Goal: Transaction & Acquisition: Purchase product/service

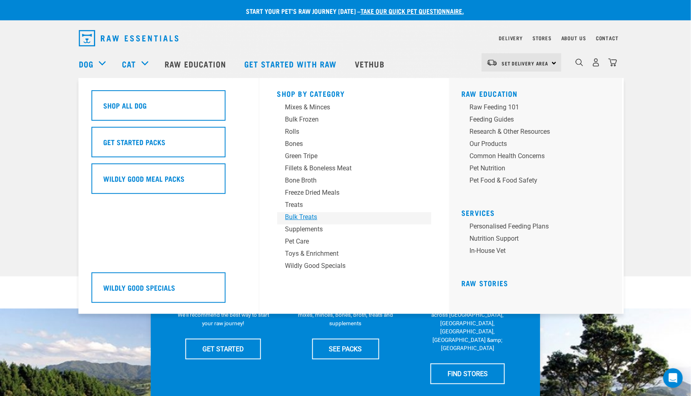
click at [311, 217] on div "Bulk Treats" at bounding box center [348, 217] width 127 height 10
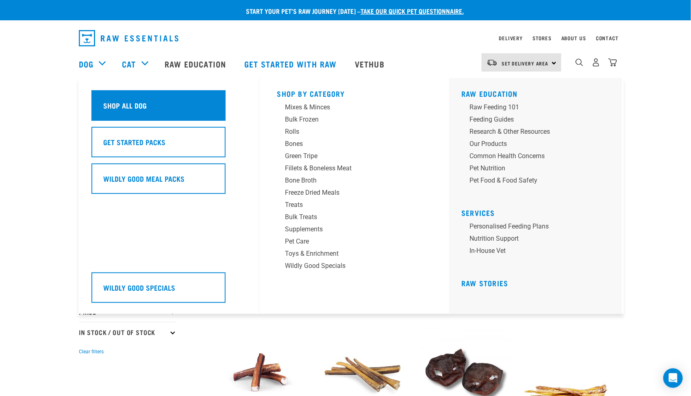
click at [123, 103] on h5 "Shop All Dog" at bounding box center [124, 105] width 43 height 11
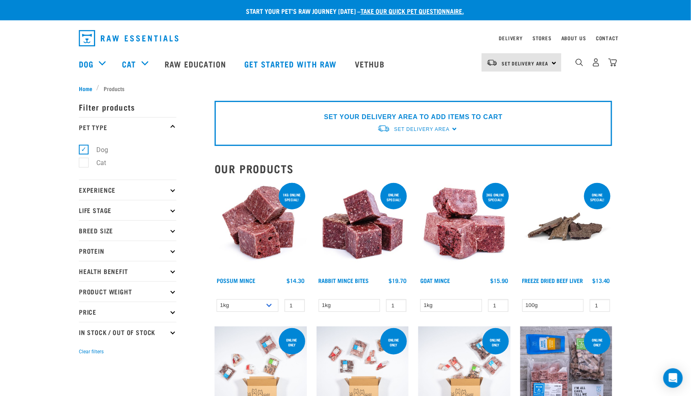
click at [172, 246] on p "Protein" at bounding box center [128, 251] width 98 height 20
click at [85, 325] on label "Goat" at bounding box center [98, 326] width 30 height 10
click at [84, 325] on input "Goat" at bounding box center [81, 324] width 5 height 5
checkbox input "true"
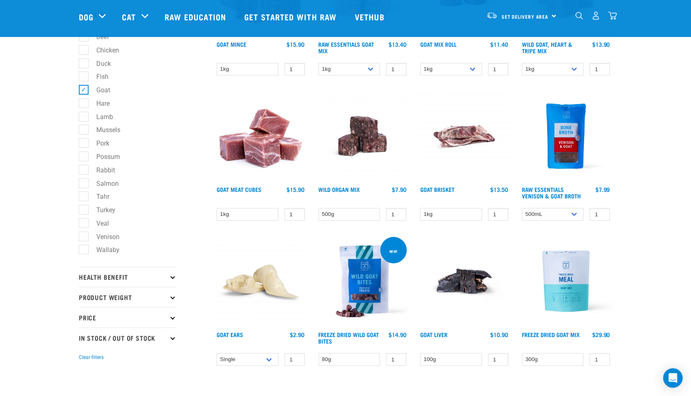
scroll to position [176, 0]
click at [248, 215] on select "1kg" at bounding box center [248, 214] width 62 height 13
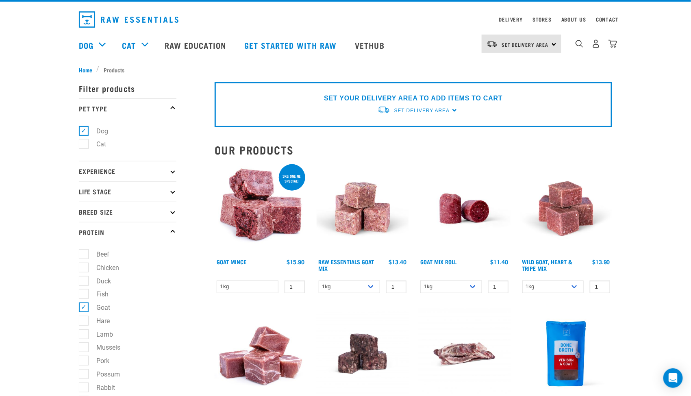
scroll to position [19, 0]
click at [232, 216] on img at bounding box center [261, 209] width 92 height 92
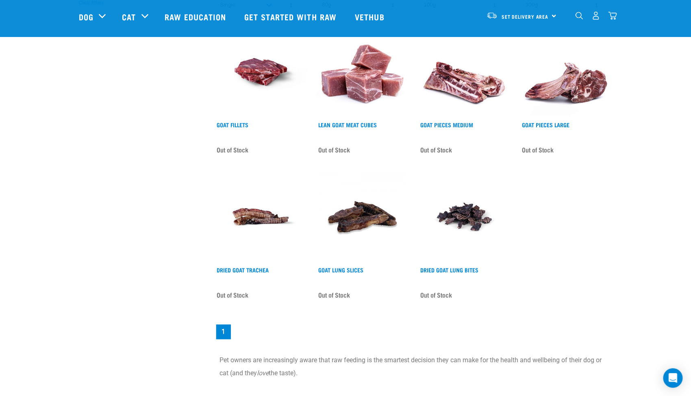
scroll to position [530, 0]
